Goal: Find specific page/section: Find specific page/section

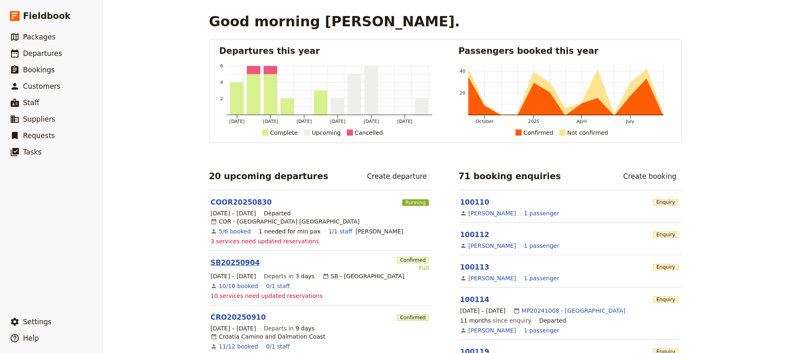
click at [224, 257] on link "SB20250904" at bounding box center [235, 262] width 49 height 10
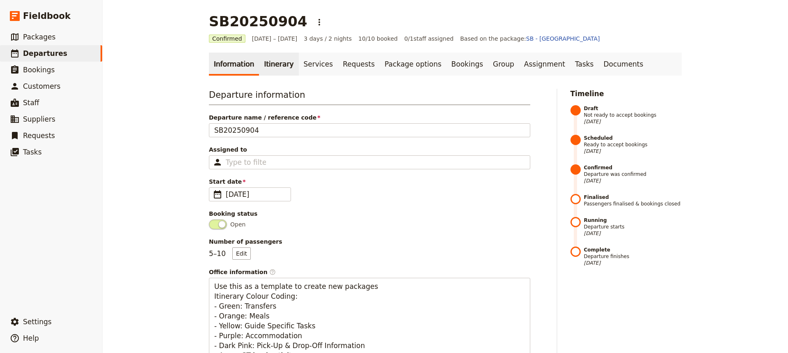
click at [268, 63] on link "Itinerary" at bounding box center [278, 64] width 39 height 23
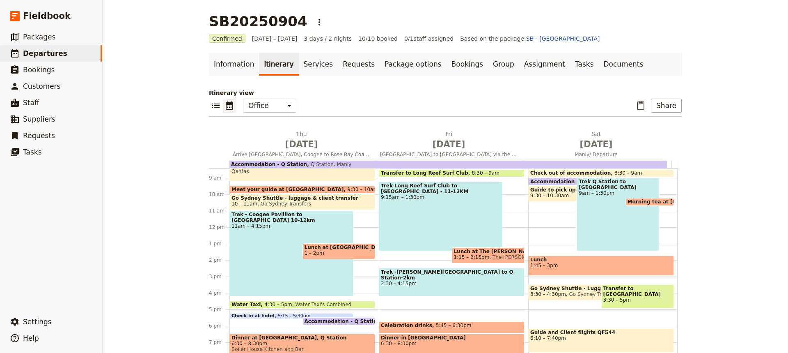
scroll to position [124, 0]
